Goal: Transaction & Acquisition: Purchase product/service

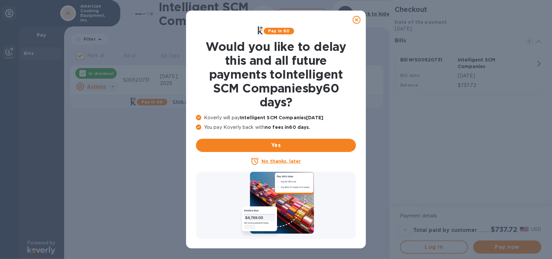
click at [355, 19] on icon at bounding box center [357, 20] width 8 height 8
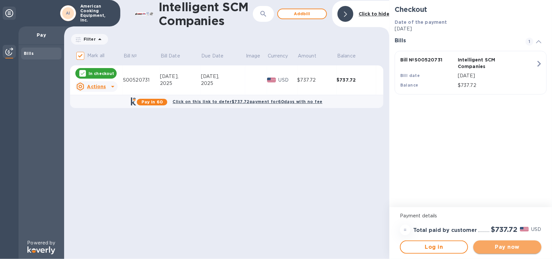
click at [517, 248] on span "Pay now" at bounding box center [508, 247] width 58 height 8
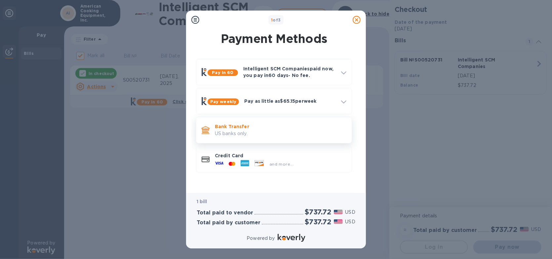
click at [251, 129] on p "Bank Transfer" at bounding box center [281, 126] width 132 height 7
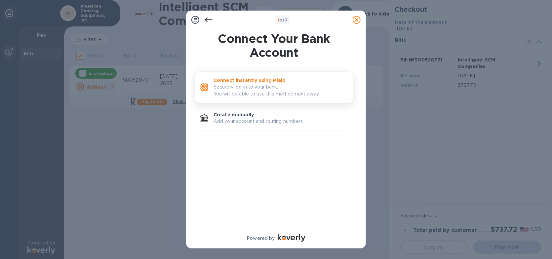
click at [249, 90] on p "Securely log in to your bank. You will be able to use this method right away." at bounding box center [280, 91] width 134 height 14
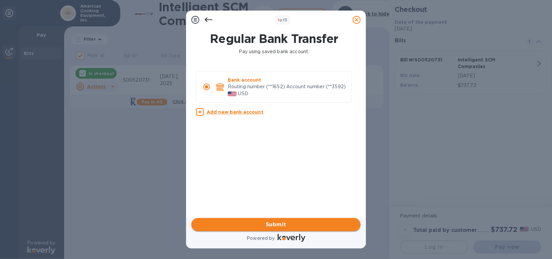
click at [296, 228] on span "Submit" at bounding box center [276, 225] width 159 height 8
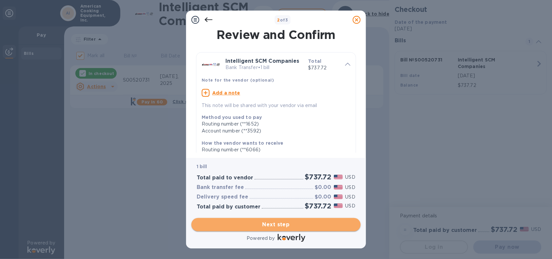
click at [284, 224] on span "Next step" at bounding box center [276, 225] width 159 height 8
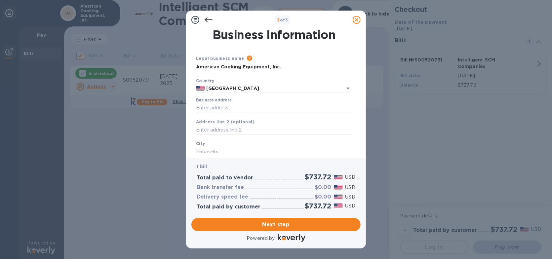
click at [214, 108] on input "Business address" at bounding box center [274, 108] width 156 height 10
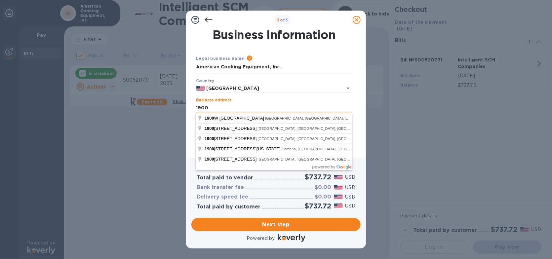
type input "[STREET_ADDRESS]"
click at [151, 118] on div "3 of 3 Business Information Legal business name Please provide the legal name t…" at bounding box center [276, 129] width 552 height 259
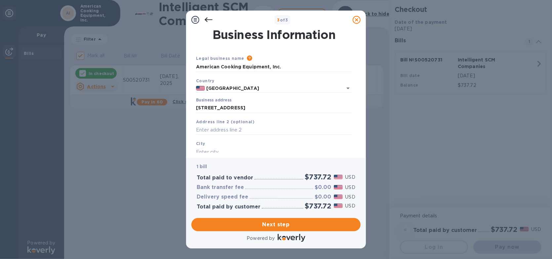
scroll to position [64, 0]
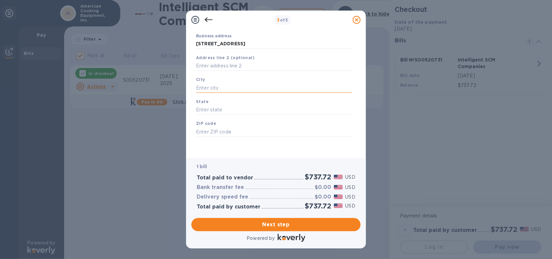
click at [215, 87] on input "text" at bounding box center [274, 88] width 156 height 10
type input "gardena"
type input "ca"
type input "90249"
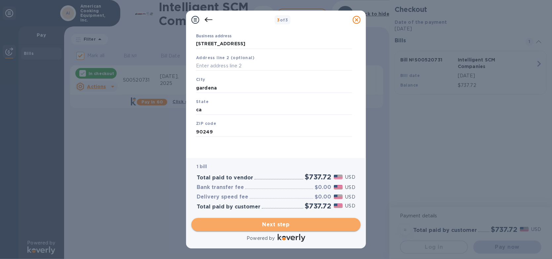
click at [283, 221] on span "Next step" at bounding box center [276, 225] width 159 height 8
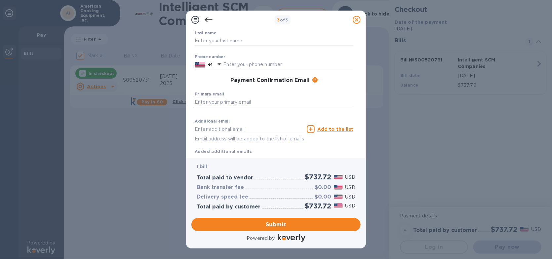
click at [220, 103] on input "text" at bounding box center [274, 102] width 159 height 10
type input "[PERSON_NAME][EMAIL_ADDRESS][DOMAIN_NAME]"
type input "[PERSON_NAME]"
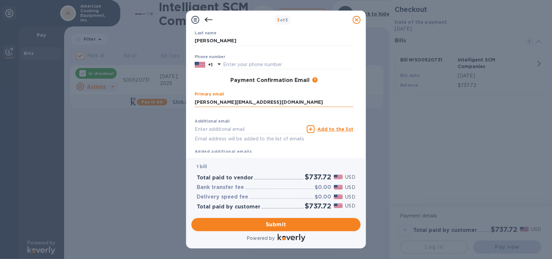
type input "3109773860"
type input "[PERSON_NAME][EMAIL_ADDRESS][DOMAIN_NAME]"
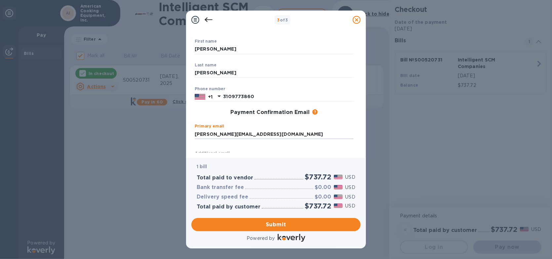
scroll to position [84, 0]
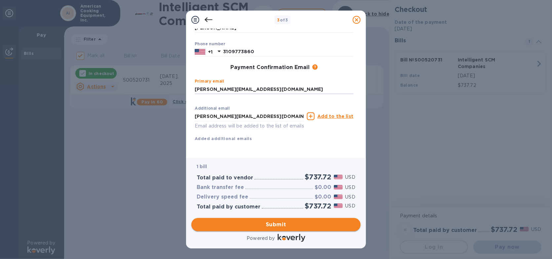
click at [288, 224] on span "Submit" at bounding box center [276, 225] width 159 height 8
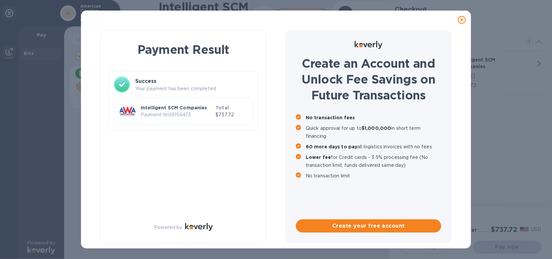
checkbox input "false"
